Goal: Navigation & Orientation: Find specific page/section

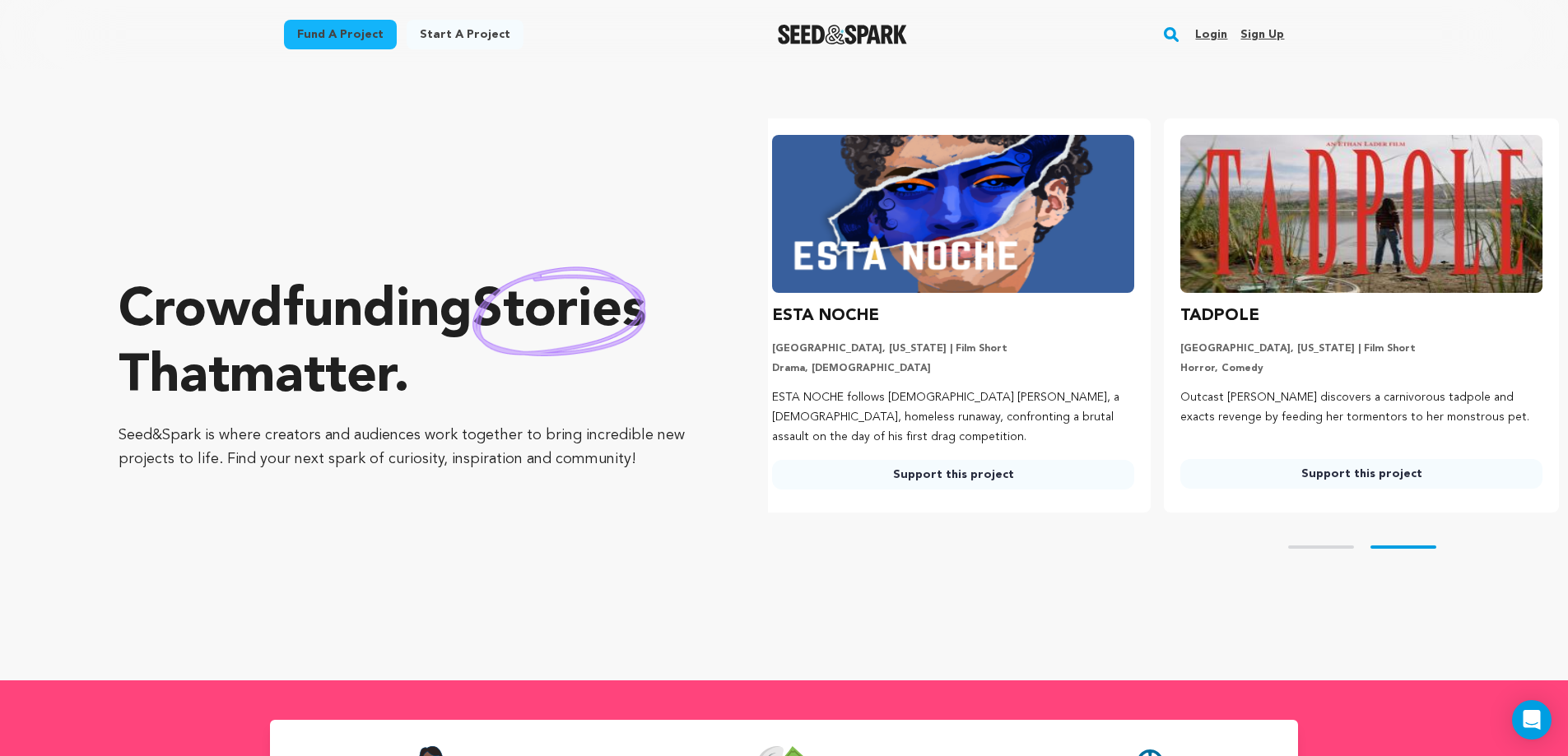
scroll to position [0, 421]
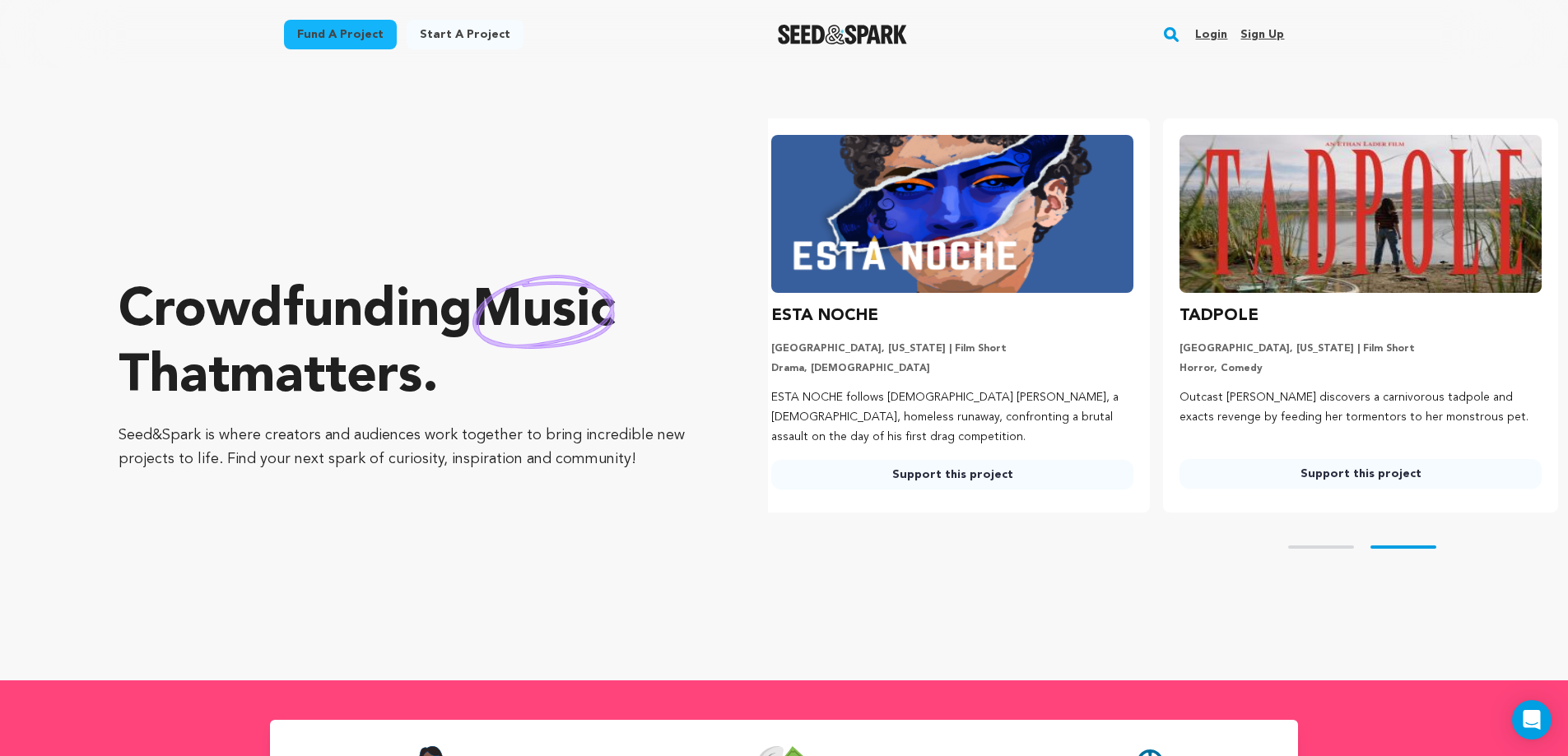
click at [1223, 35] on link "Login" at bounding box center [1211, 35] width 32 height 26
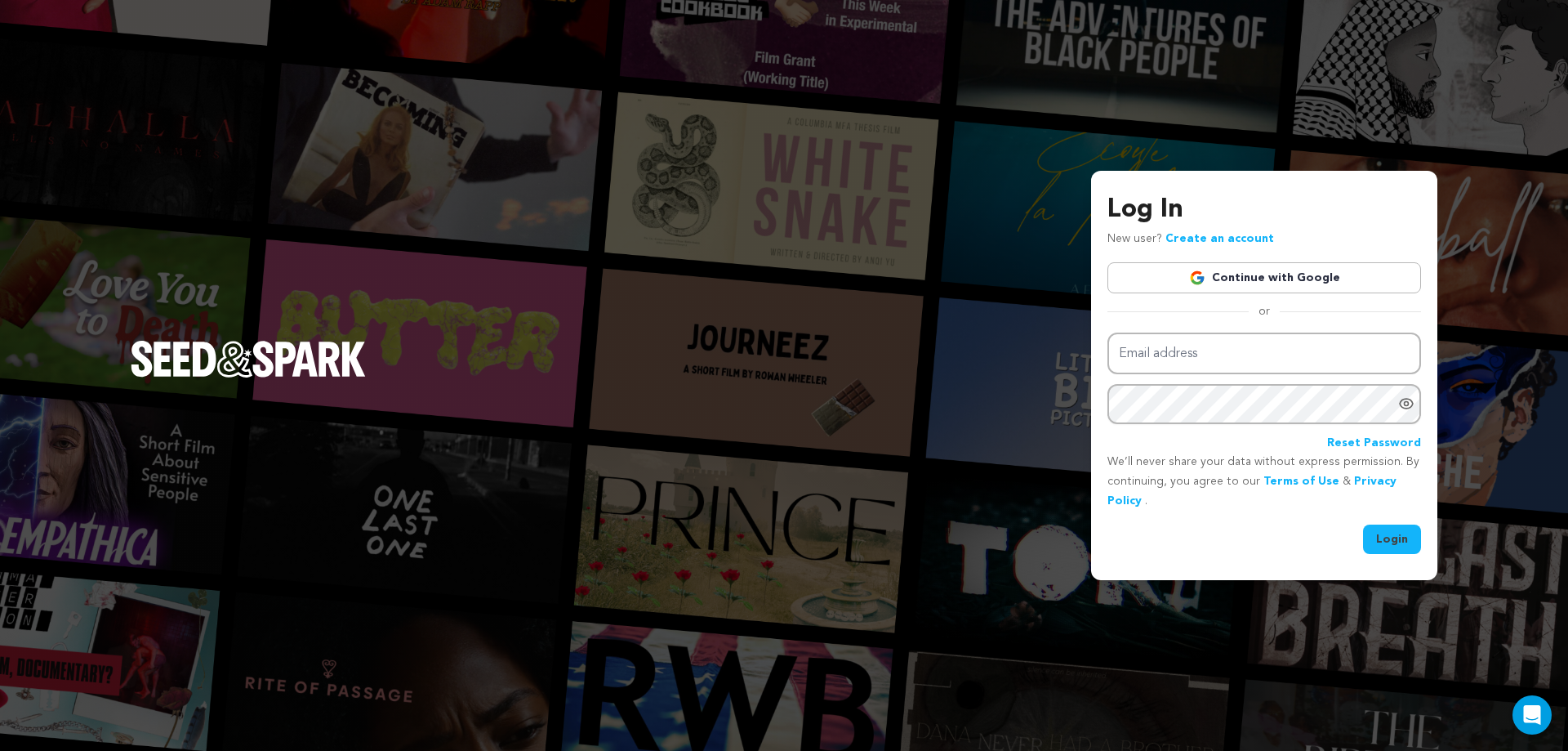
click at [1241, 270] on link "Continue with Google" at bounding box center [1264, 278] width 314 height 31
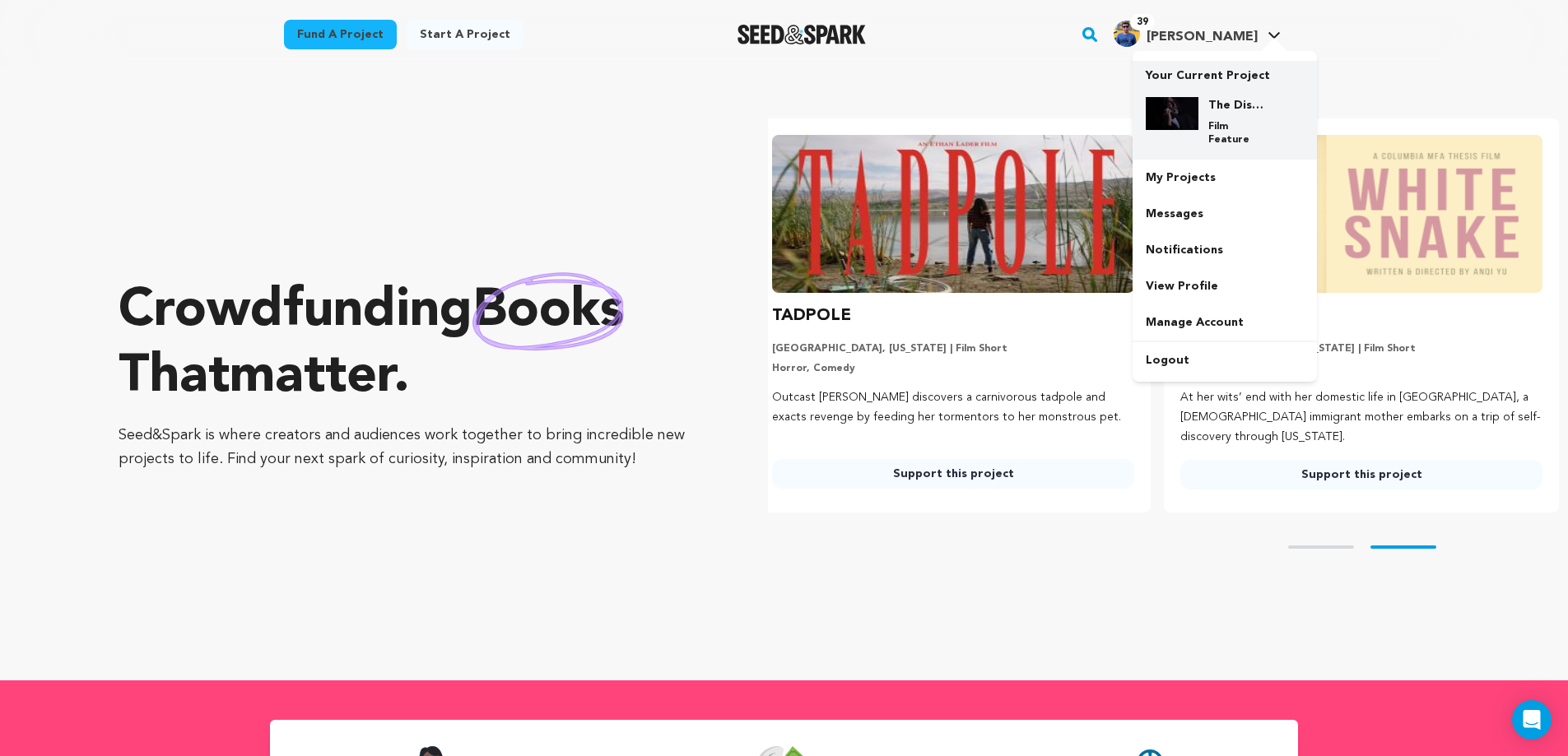
scroll to position [0, 421]
click at [1217, 79] on p "Your Current Project" at bounding box center [1224, 72] width 158 height 23
